Goal: Task Accomplishment & Management: Use online tool/utility

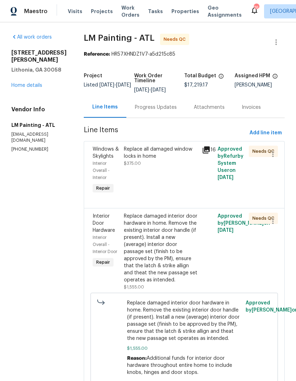
click at [23, 83] on link "Home details" at bounding box center [26, 85] width 31 height 5
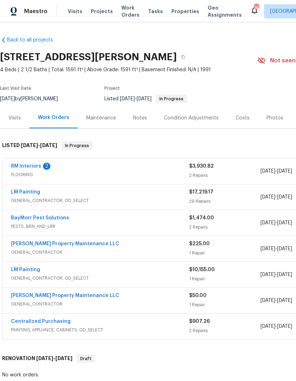
click at [32, 216] on link "BayMorr Pest Solutions" at bounding box center [40, 217] width 58 height 5
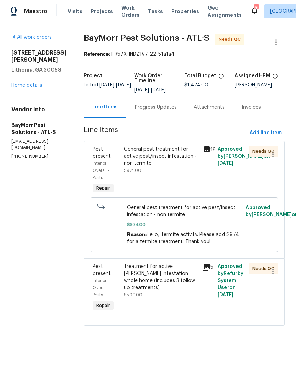
click at [170, 159] on div "General pest treatment for active pest/insect infestation - non termite" at bounding box center [161, 156] width 74 height 21
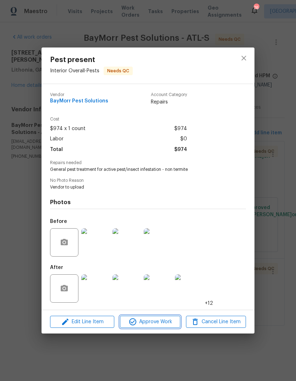
click at [164, 320] on span "Approve Work" at bounding box center [150, 322] width 56 height 9
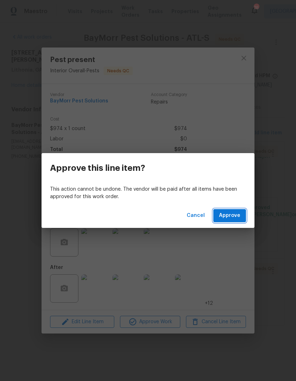
click at [235, 217] on span "Approve" at bounding box center [229, 215] width 21 height 9
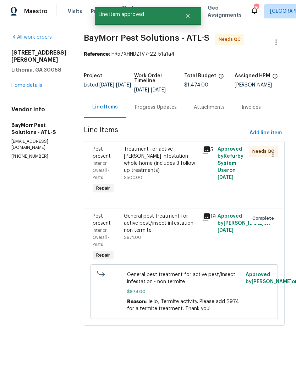
click at [167, 174] on div "Treatment for active [PERSON_NAME] infestation whole home (includes 3 follow up…" at bounding box center [161, 163] width 74 height 35
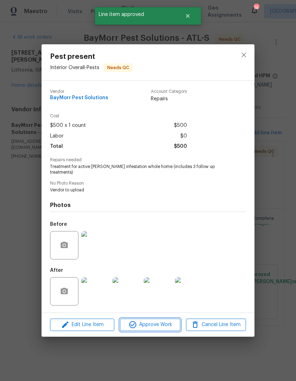
click at [162, 322] on span "Approve Work" at bounding box center [150, 324] width 56 height 9
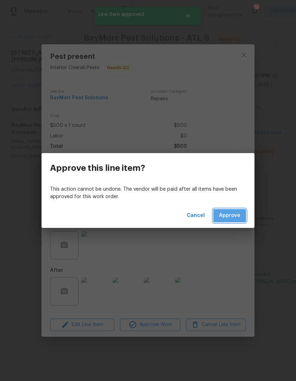
click at [237, 218] on span "Approve" at bounding box center [229, 215] width 21 height 9
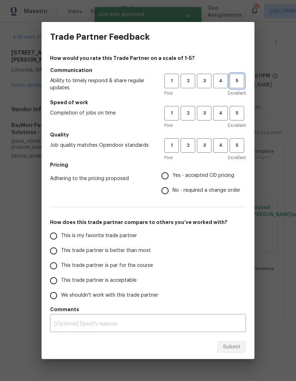
click at [235, 87] on button "5" at bounding box center [236, 81] width 15 height 15
click at [241, 114] on span "5" at bounding box center [236, 113] width 13 height 8
click at [242, 152] on button "5" at bounding box center [236, 145] width 15 height 15
click at [222, 177] on span "Yes - accepted OD pricing" at bounding box center [203, 175] width 62 height 7
click at [172, 177] on input "Yes - accepted OD pricing" at bounding box center [164, 175] width 15 height 15
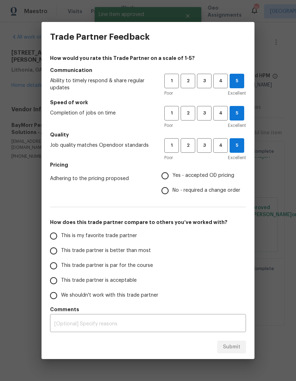
radio input "true"
click at [58, 234] on input "This is my favorite trade partner" at bounding box center [53, 236] width 15 height 15
click at [242, 342] on button "Submit" at bounding box center [231, 347] width 29 height 13
radio input "true"
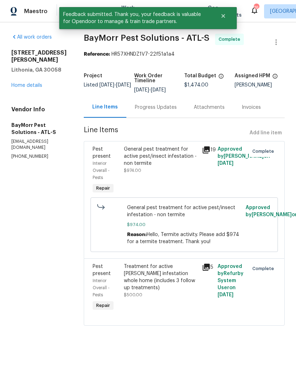
click at [23, 86] on link "Home details" at bounding box center [26, 85] width 31 height 5
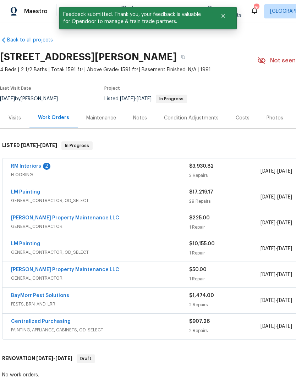
click at [28, 168] on link "RM Interiors" at bounding box center [26, 166] width 30 height 5
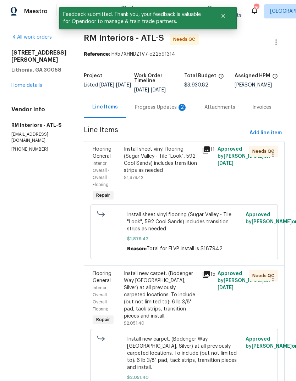
click at [161, 110] on div "Progress Updates 2" at bounding box center [161, 107] width 52 height 7
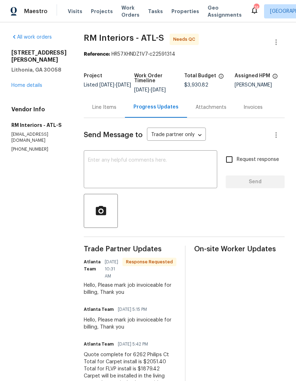
click at [195, 169] on textarea at bounding box center [150, 170] width 125 height 25
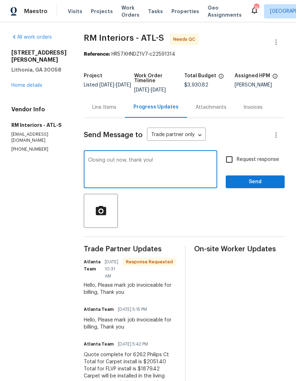
type textarea "Closing out now, thank you!"
click at [262, 178] on span "Send" at bounding box center [254, 182] width 47 height 9
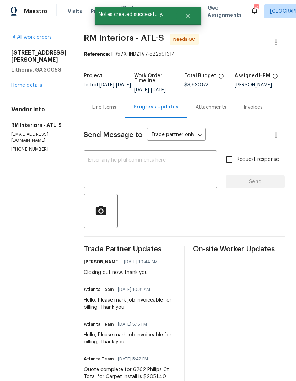
click at [109, 108] on div "Line Items" at bounding box center [104, 107] width 24 height 7
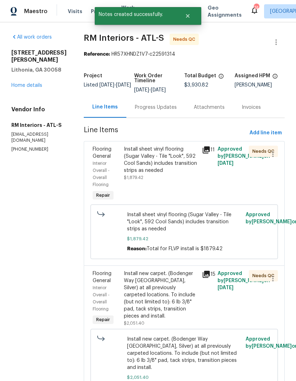
click at [174, 165] on div "Install sheet vinyl flooring (Sugar Valley - Tile "Look", 592 Cool Sands) inclu…" at bounding box center [161, 160] width 74 height 28
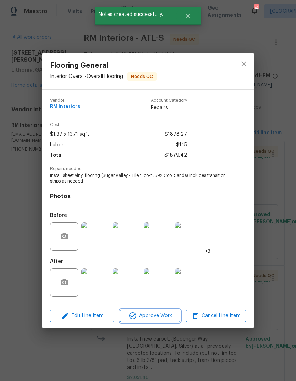
click at [171, 313] on span "Approve Work" at bounding box center [150, 316] width 56 height 9
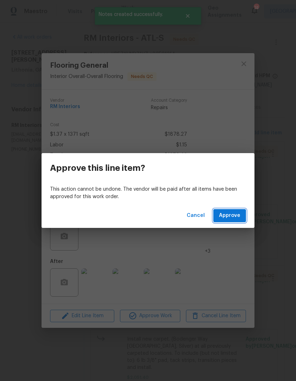
click at [236, 215] on span "Approve" at bounding box center [229, 215] width 21 height 9
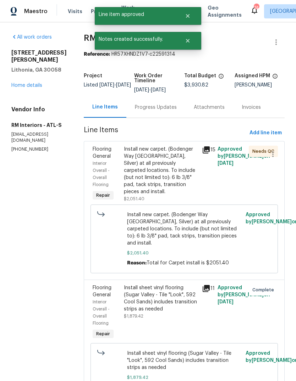
click at [170, 181] on div "Install new carpet. (Bodenger Way [GEOGRAPHIC_DATA], Silver) at all previously …" at bounding box center [161, 171] width 74 height 50
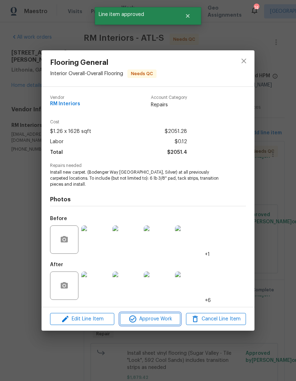
click at [169, 319] on span "Approve Work" at bounding box center [150, 319] width 56 height 9
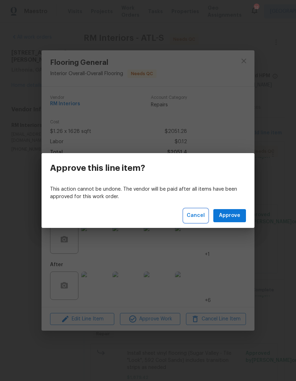
click at [198, 214] on span "Cancel" at bounding box center [195, 215] width 18 height 9
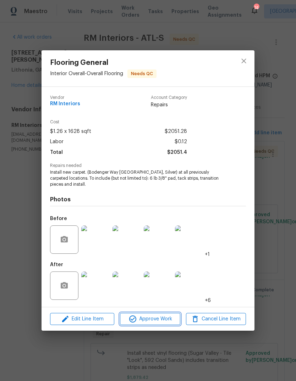
click at [167, 318] on span "Approve Work" at bounding box center [150, 319] width 56 height 9
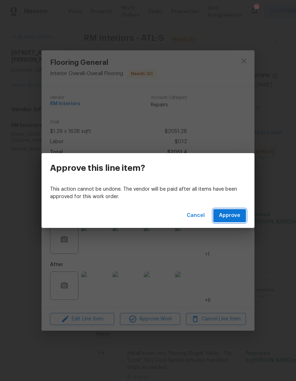
click at [237, 219] on span "Approve" at bounding box center [229, 215] width 21 height 9
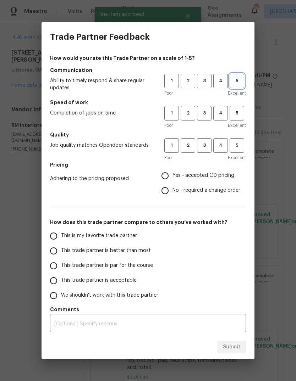
click at [241, 79] on span "5" at bounding box center [236, 81] width 13 height 8
click at [241, 112] on span "5" at bounding box center [236, 113] width 13 height 8
click at [243, 146] on span "5" at bounding box center [236, 145] width 13 height 8
click at [228, 174] on span "Yes - accepted OD pricing" at bounding box center [203, 175] width 62 height 7
click at [172, 174] on input "Yes - accepted OD pricing" at bounding box center [164, 175] width 15 height 15
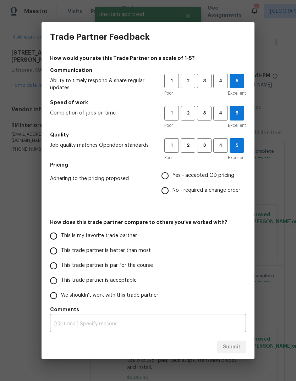
radio input "true"
click at [60, 237] on input "This is my favorite trade partner" at bounding box center [53, 236] width 15 height 15
click at [240, 343] on span "Submit" at bounding box center [231, 347] width 17 height 9
radio input "true"
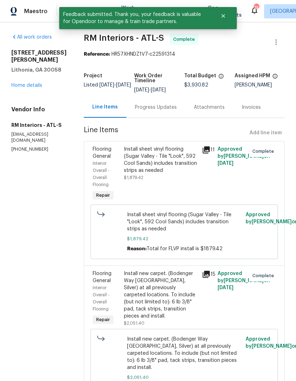
click at [22, 86] on link "Home details" at bounding box center [26, 85] width 31 height 5
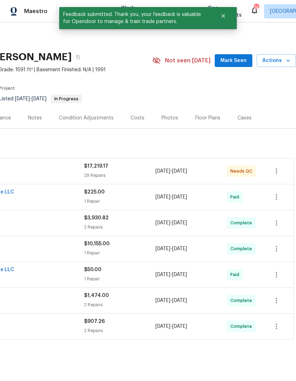
scroll to position [0, 105]
click at [241, 58] on span "Mark Seen" at bounding box center [233, 60] width 26 height 9
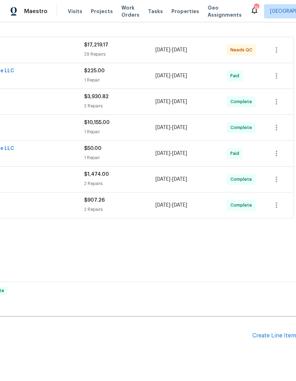
scroll to position [121, 105]
click at [272, 334] on div "Create Line Item" at bounding box center [274, 336] width 44 height 7
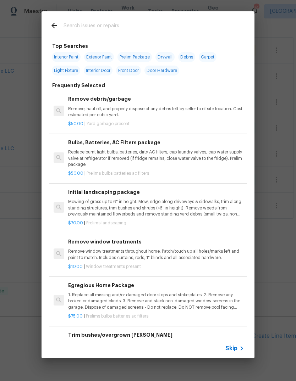
click at [153, 28] on input "text" at bounding box center [138, 26] width 150 height 11
type input "Lamdscap"
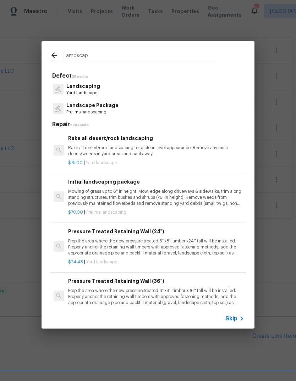
click at [105, 107] on p "Landscape Package" at bounding box center [92, 105] width 52 height 7
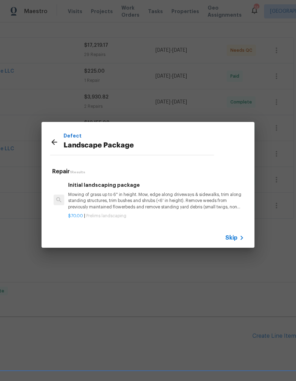
click at [144, 198] on p "Mowing of grass up to 6" in height. Mow, edge along driveways & sidewalks, trim…" at bounding box center [156, 201] width 176 height 18
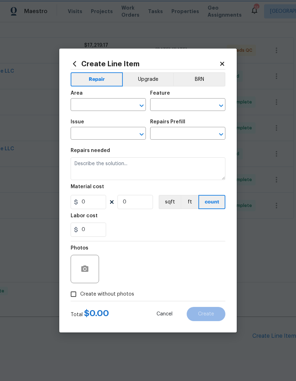
type input "Home Readiness Packages"
type input "Landscape Package"
type input "Initial landscaping package $70.00"
type textarea "Mowing of grass up to 6" in height. Mow, edge along driveways & sidewalks, trim…"
type input "70"
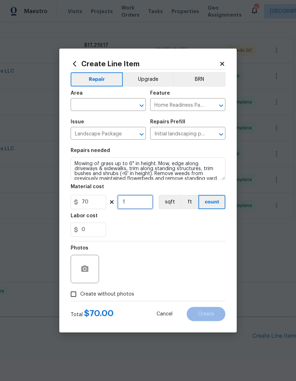
click at [140, 202] on input "1" at bounding box center [134, 202] width 35 height 14
type input "5"
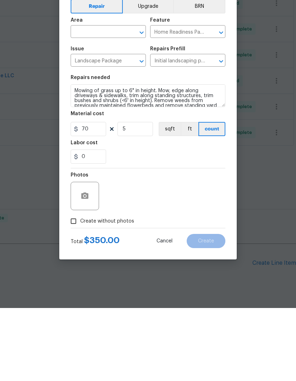
click at [117, 291] on span "Create without photos" at bounding box center [107, 294] width 54 height 7
click at [80, 287] on input "Create without photos" at bounding box center [73, 293] width 13 height 13
checkbox input "true"
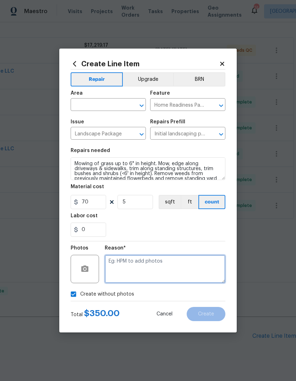
click at [177, 261] on textarea at bounding box center [165, 269] width 120 height 28
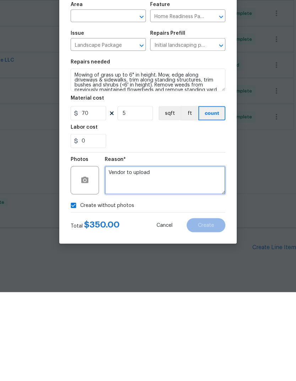
type textarea "Vendor to upload"
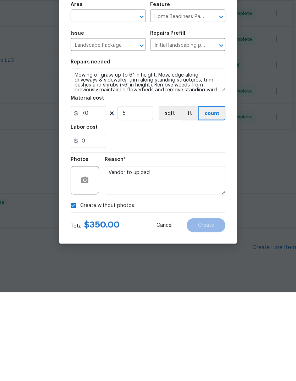
click at [113, 100] on input "text" at bounding box center [98, 105] width 55 height 11
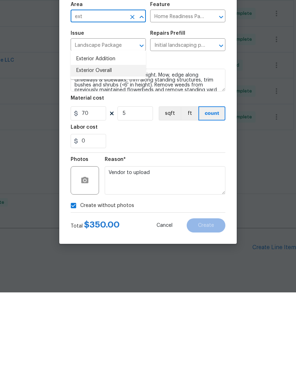
click at [108, 153] on li "Exterior Overall" at bounding box center [108, 159] width 75 height 12
type input "Exterior Overall"
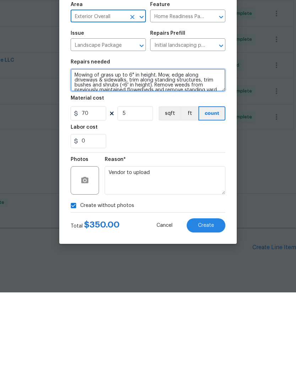
click at [74, 157] on textarea "Mowing of grass up to 6" in height. Mow, edge along driveways & sidewalks, trim…" at bounding box center [148, 168] width 155 height 23
click at [204, 157] on textarea "Mowing of grass up to 6" in height. Mow, edge along driveways & sidewalks, trim…" at bounding box center [148, 168] width 155 height 23
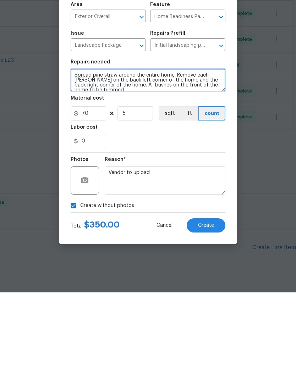
scroll to position [1, 0]
type textarea "Spread pine straw around the entire home. Remove each [PERSON_NAME] on the back…"
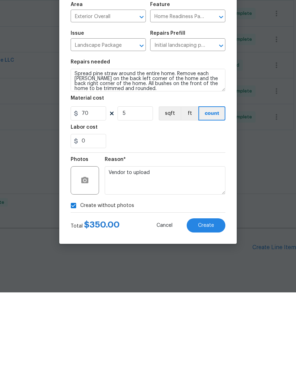
click at [214, 307] on button "Create" at bounding box center [205, 314] width 39 height 14
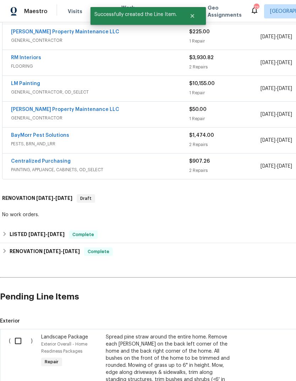
scroll to position [160, 0]
click at [15, 333] on input "checkbox" at bounding box center [21, 340] width 20 height 15
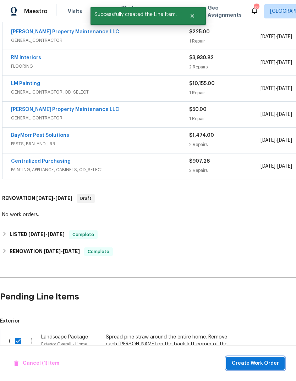
click at [264, 360] on span "Create Work Order" at bounding box center [254, 363] width 47 height 9
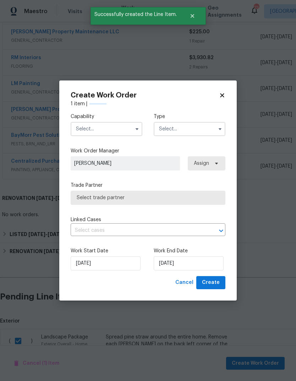
checkbox input "false"
click at [127, 122] on input "text" at bounding box center [107, 129] width 72 height 14
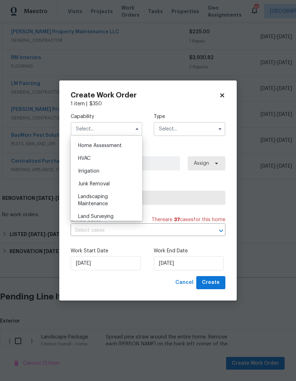
scroll to position [414, 0]
click at [113, 197] on div "Landscaping Maintenance" at bounding box center [106, 200] width 68 height 20
type input "Landscaping Maintenance"
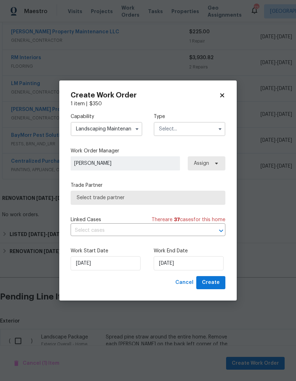
click at [211, 125] on input "text" at bounding box center [189, 129] width 72 height 14
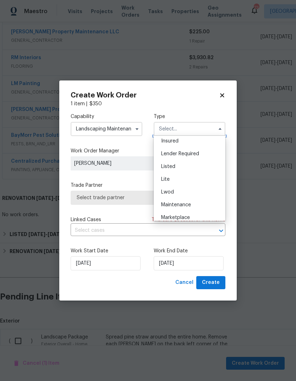
scroll to position [52, 0]
click at [202, 164] on div "Listed" at bounding box center [189, 168] width 68 height 13
type input "Listed"
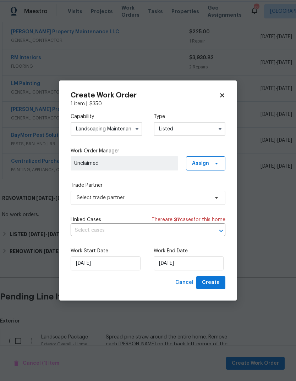
scroll to position [0, 0]
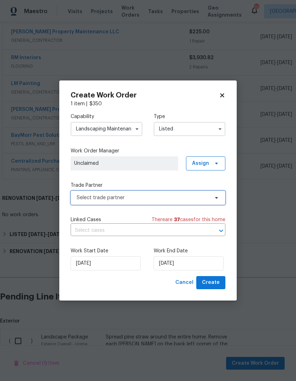
click at [205, 197] on span "Select trade partner" at bounding box center [143, 197] width 132 height 7
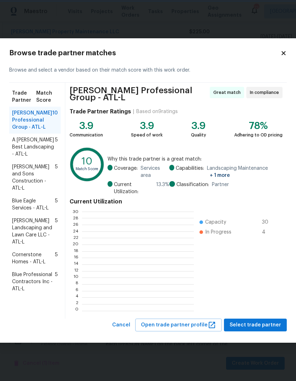
scroll to position [99, 111]
click at [269, 322] on span "Select trade partner" at bounding box center [254, 325] width 51 height 9
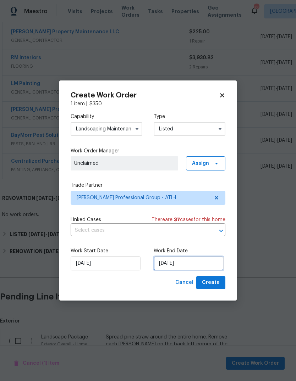
click at [206, 264] on input "[DATE]" at bounding box center [188, 263] width 70 height 14
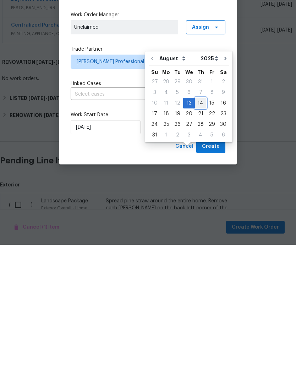
click at [202, 234] on div "14" at bounding box center [200, 239] width 11 height 10
type input "[DATE]"
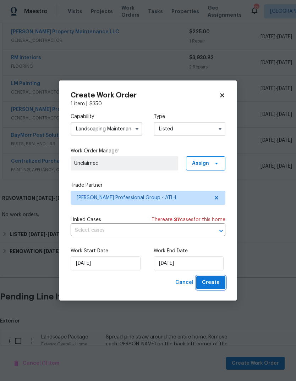
click at [216, 280] on span "Create" at bounding box center [211, 282] width 18 height 9
